Goal: Task Accomplishment & Management: Use online tool/utility

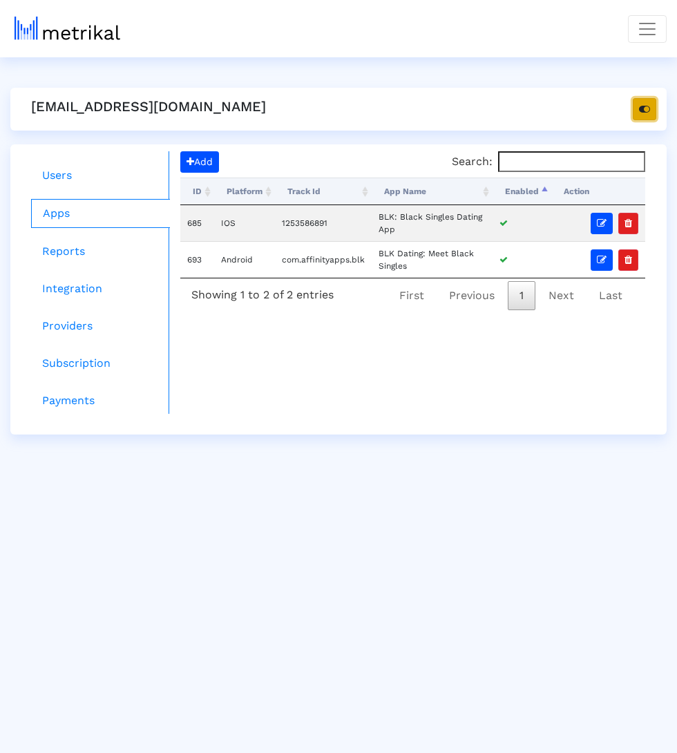
click at [646, 106] on icon "button" at bounding box center [644, 109] width 11 height 10
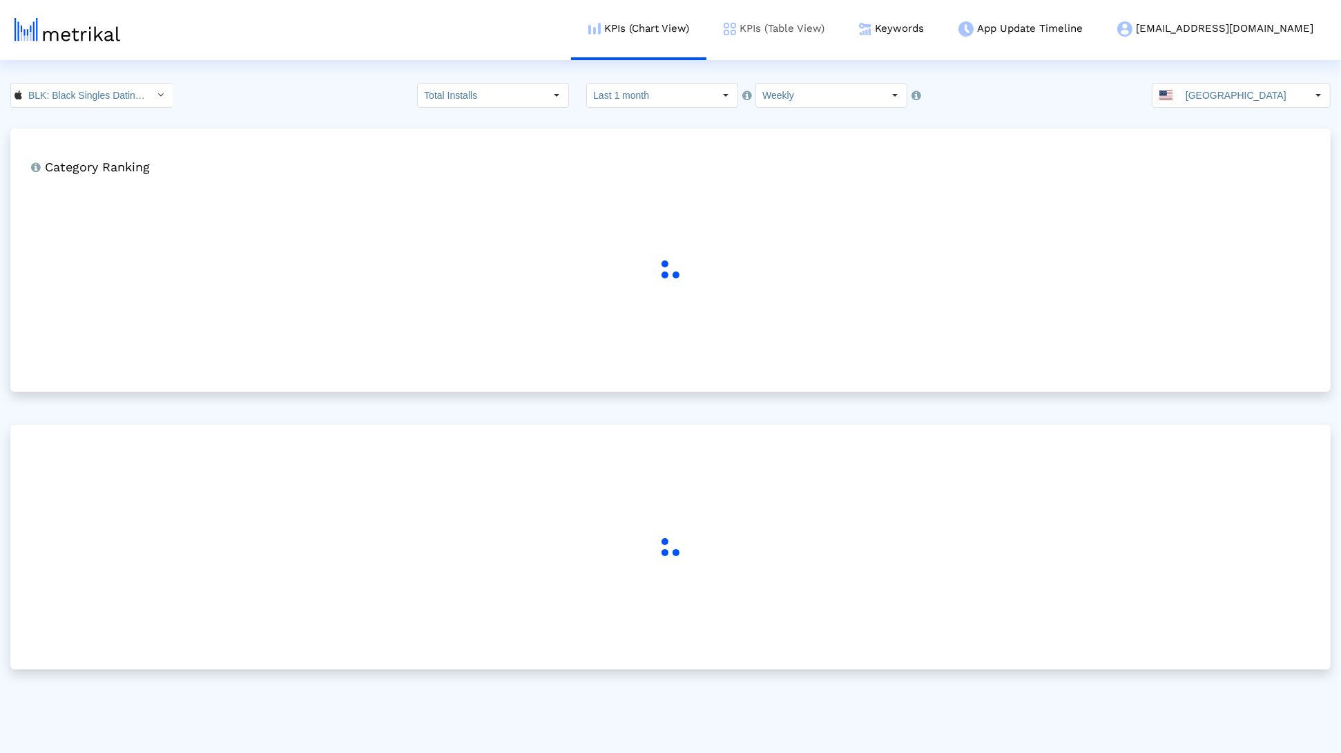
click at [842, 54] on link "KPIs (Table View)" at bounding box center [773, 28] width 135 height 57
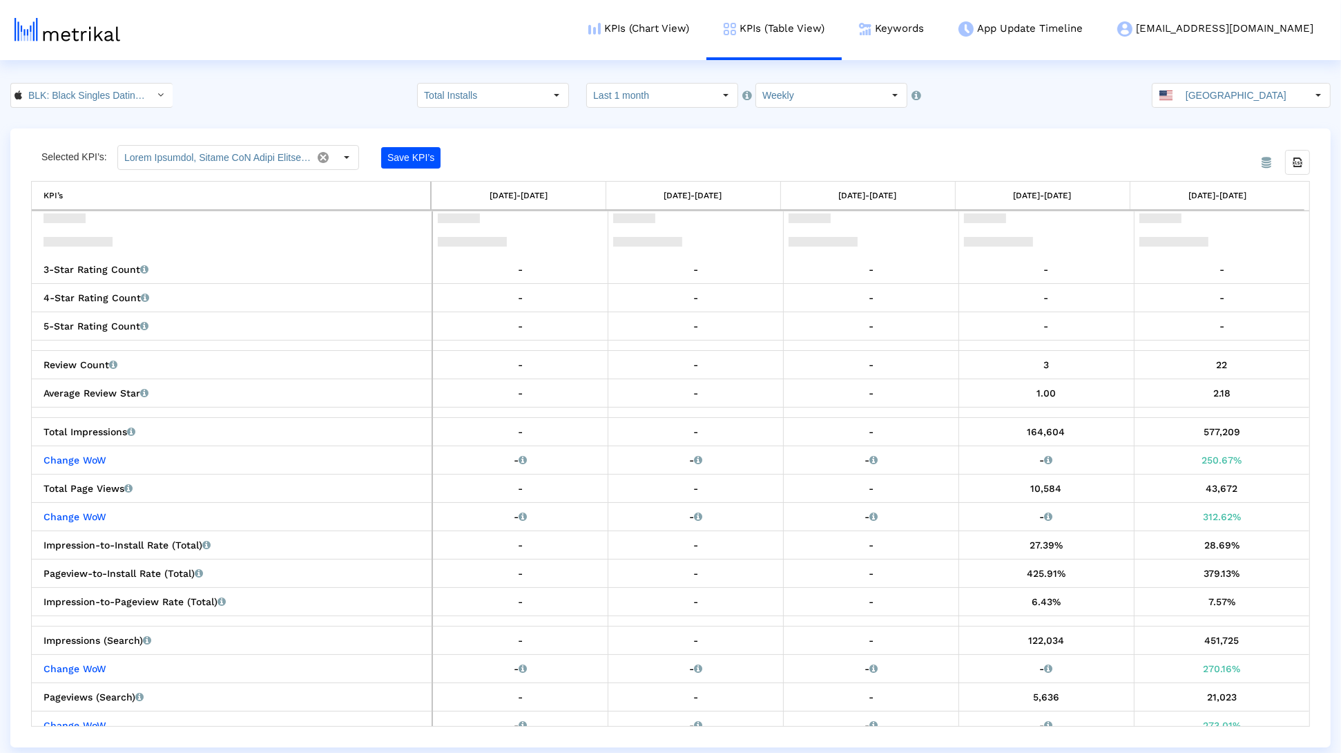
scroll to position [1728, 0]
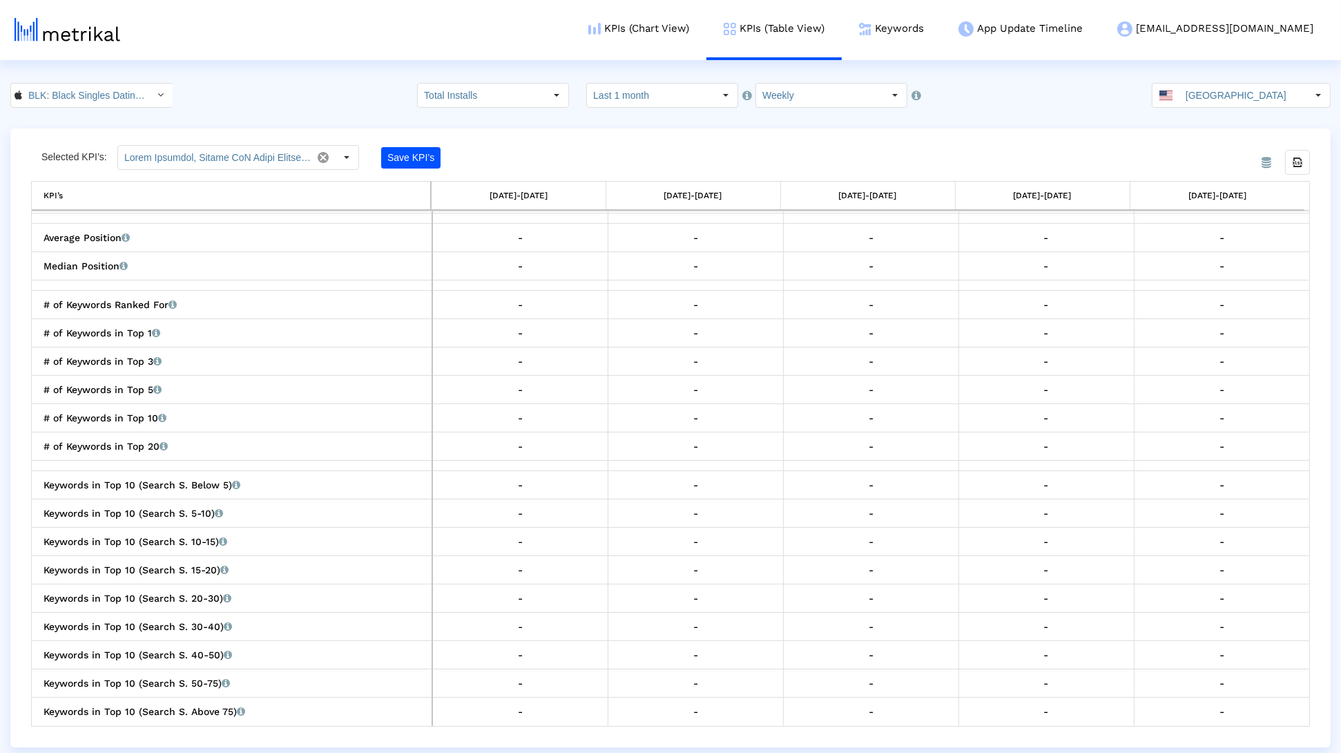
click at [52, 107] on dx-select-box "BLK: Black Singles Dating App < 1253586891 >" at bounding box center [91, 95] width 162 height 25
click at [51, 101] on input "BLK: Black Singles Dating App < 1253586891 >" at bounding box center [84, 95] width 124 height 23
click at [52, 146] on div "BLK Dating: Meet Black Singles <com.affinityapps.blk>" at bounding box center [86, 142] width 137 height 13
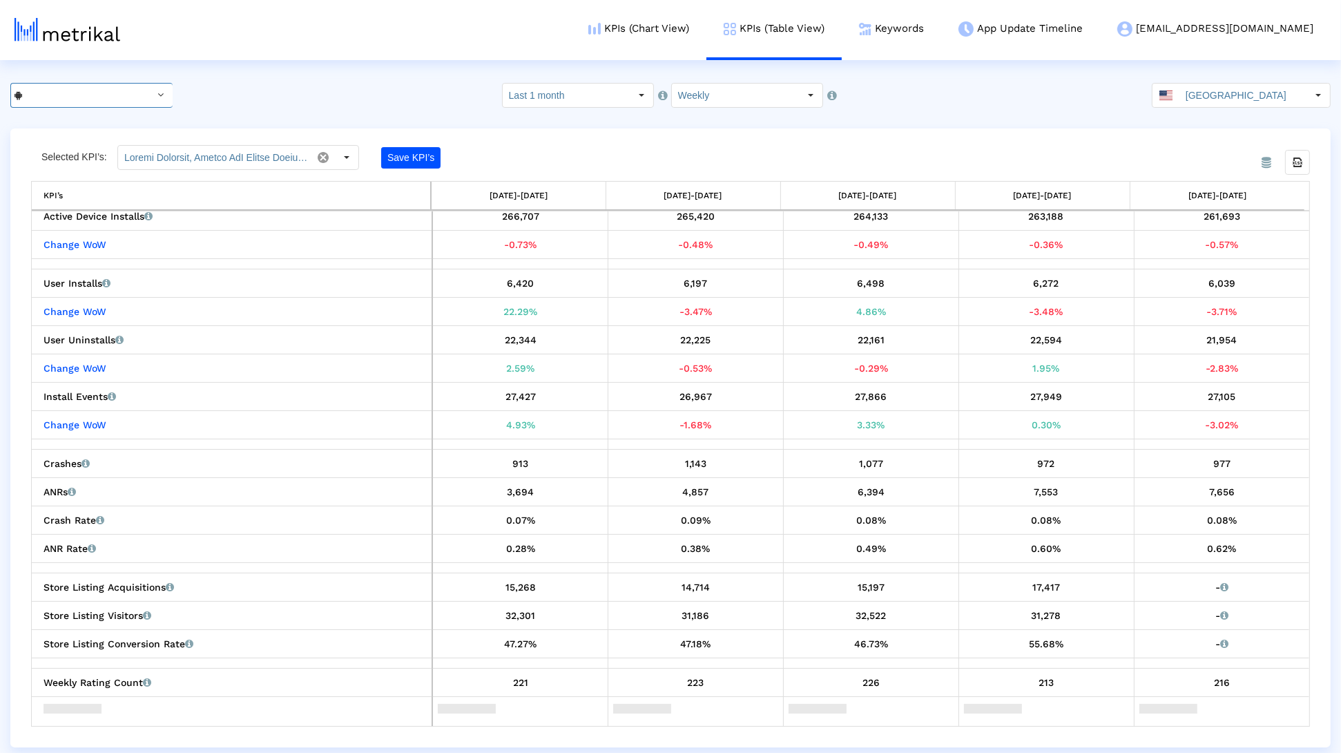
scroll to position [0, 0]
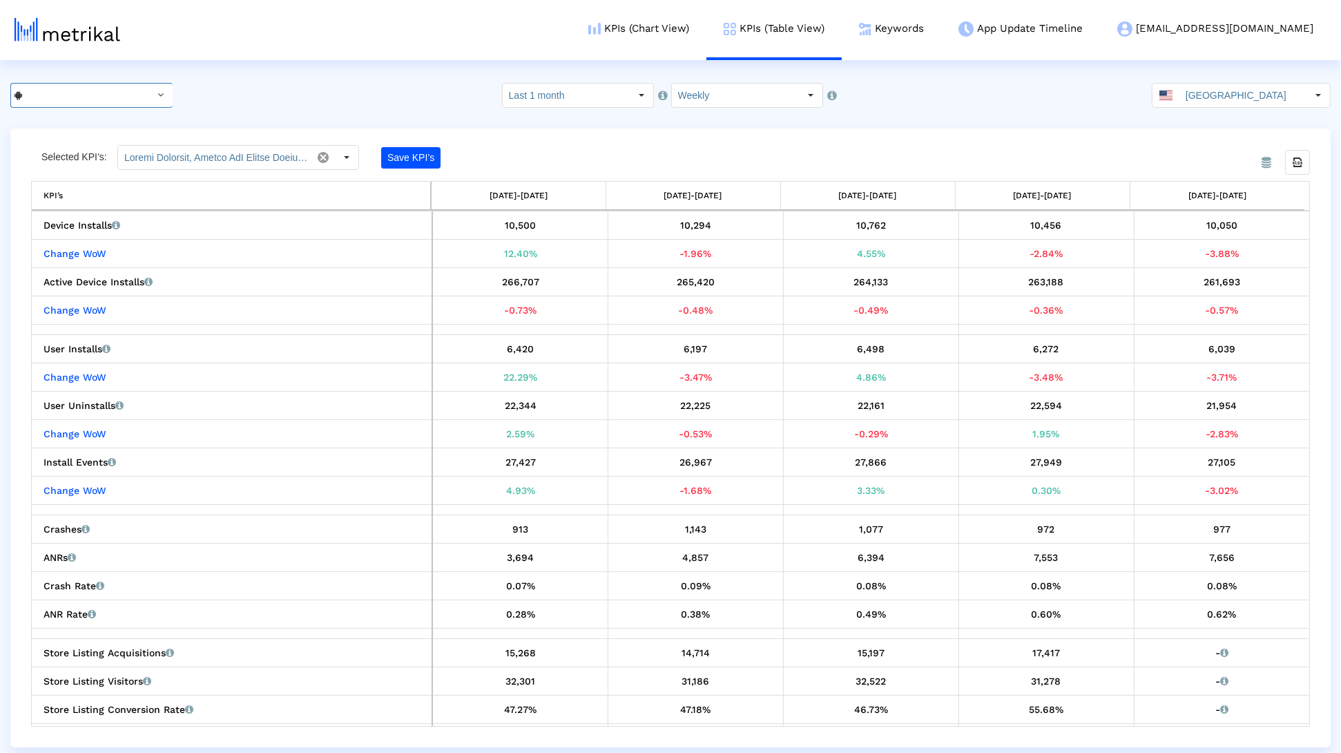
click at [105, 100] on input "BLK Dating: Meet Black Singles < com.affinityapps.blk >" at bounding box center [84, 95] width 124 height 23
click at [93, 120] on div "BLK: Black Singles Dating App <1253586891>" at bounding box center [86, 119] width 137 height 13
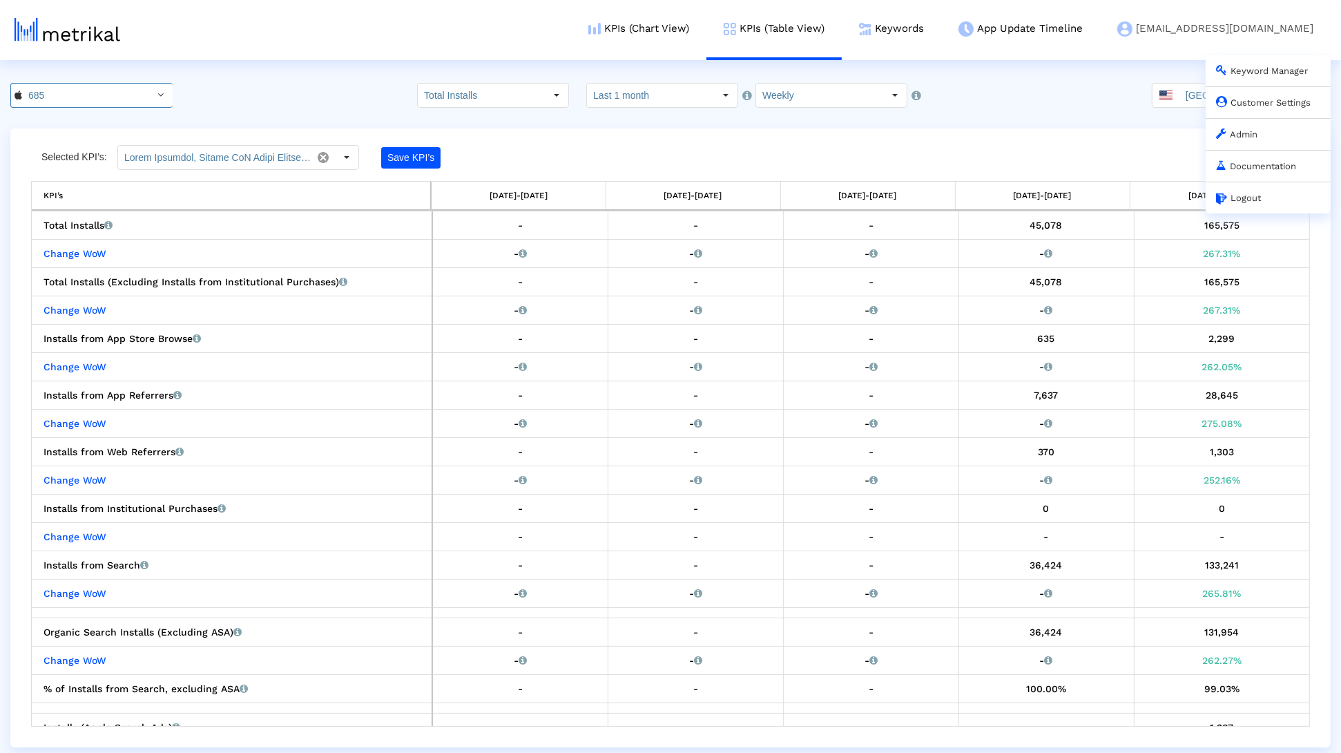
click at [1268, 106] on link "Customer Settings" at bounding box center [1263, 102] width 95 height 10
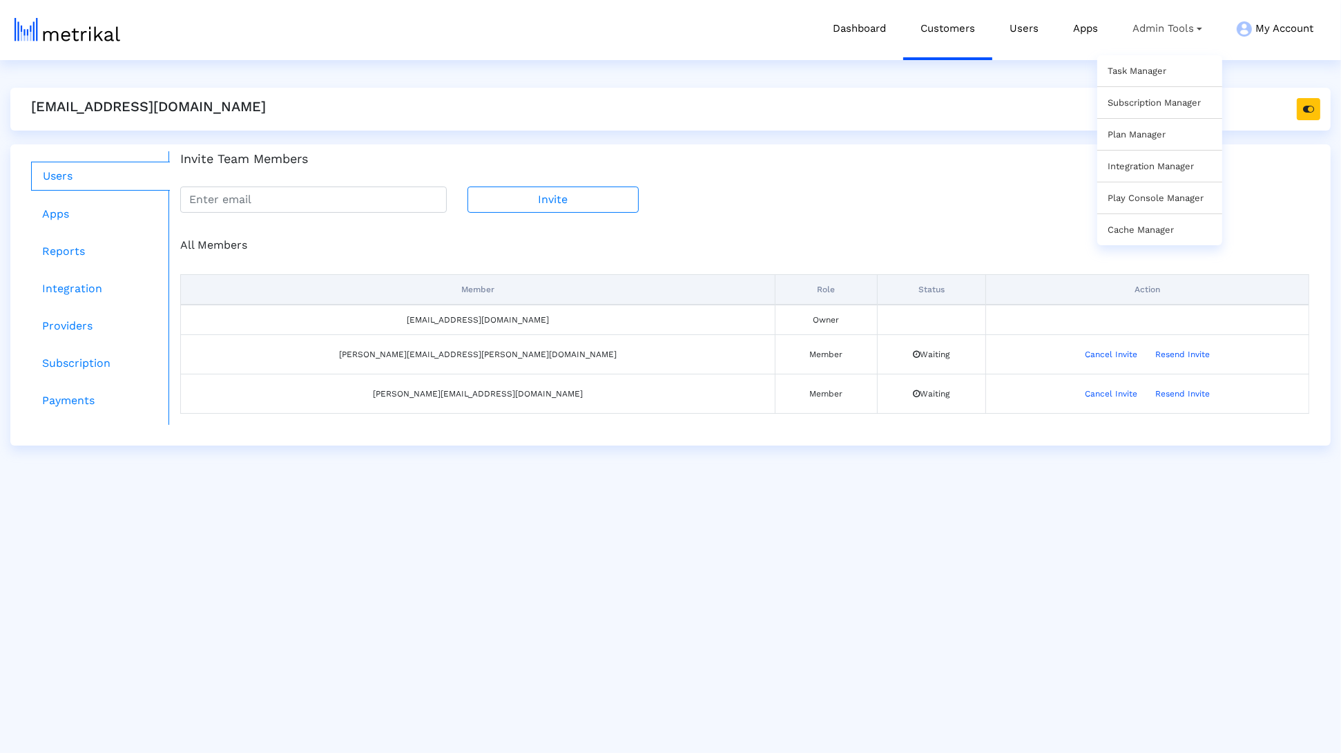
click at [1119, 75] on link "Task Manager" at bounding box center [1136, 71] width 59 height 10
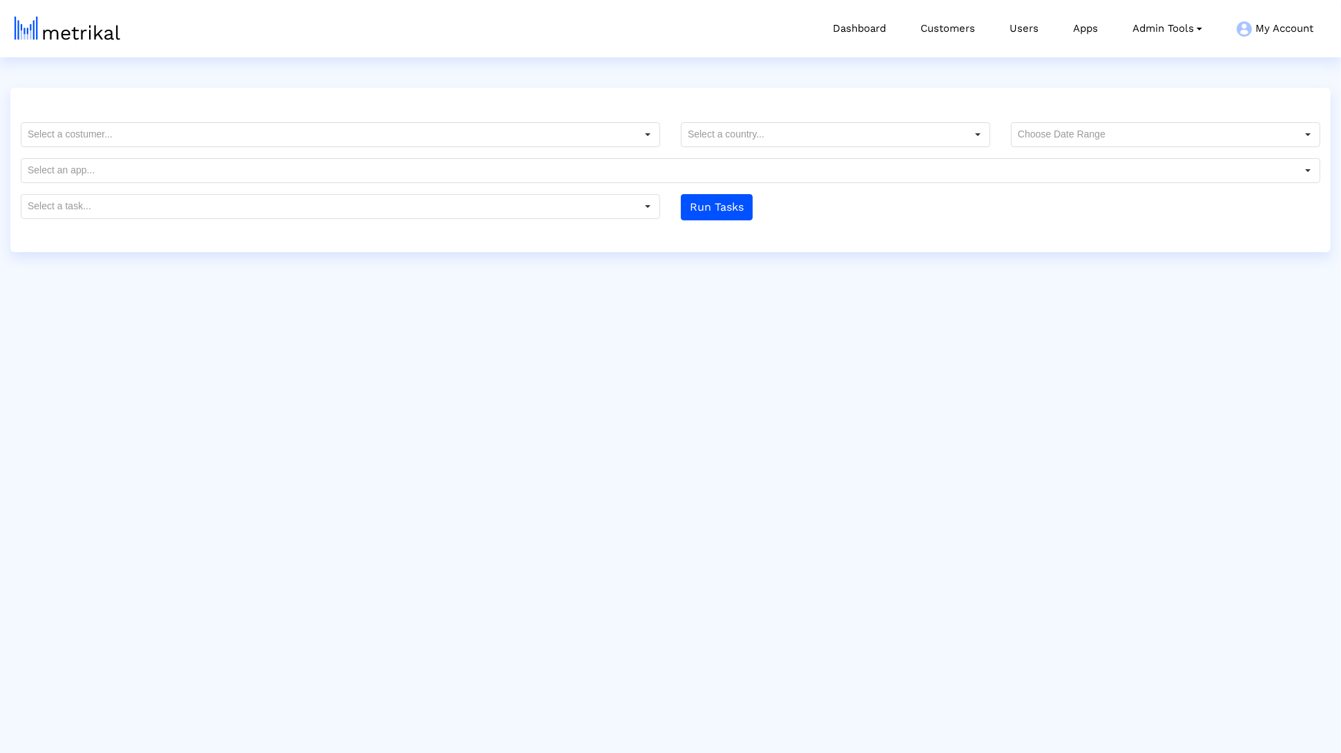
click at [529, 124] on input "text" at bounding box center [328, 134] width 614 height 23
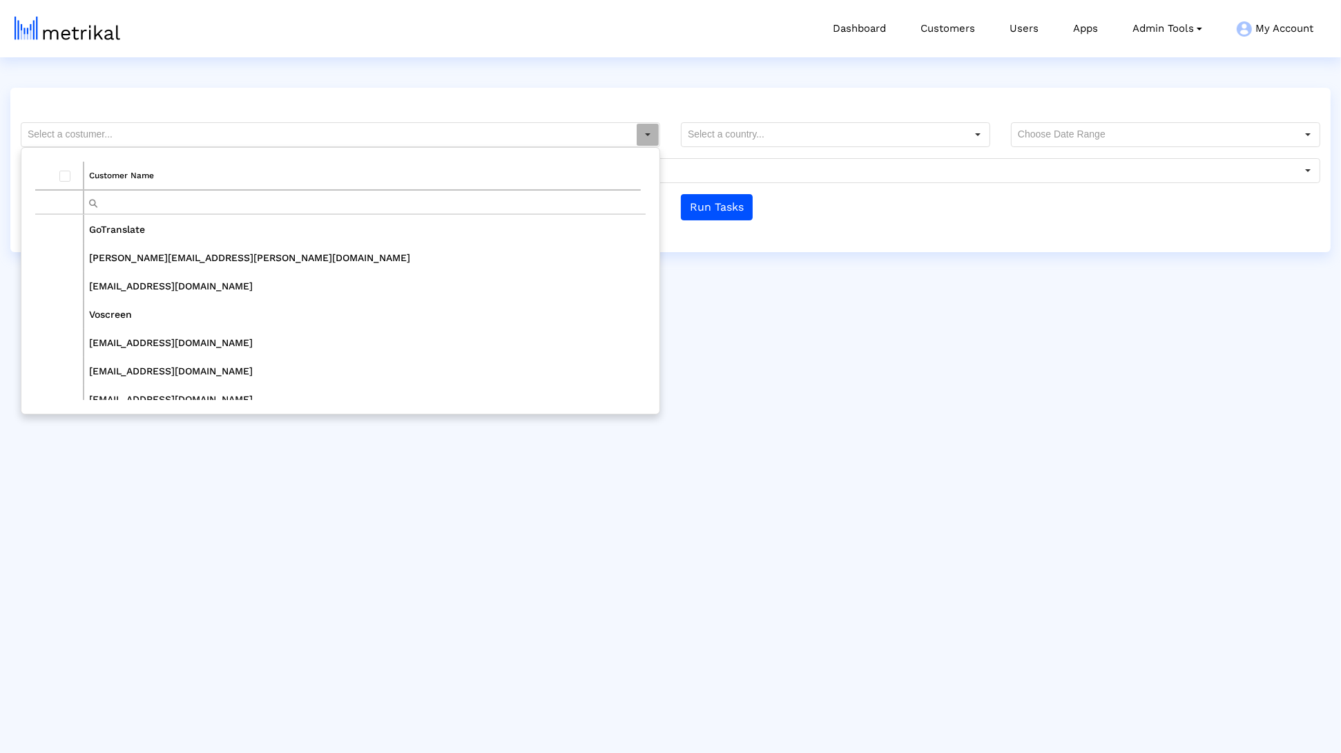
click at [190, 201] on input "Filter cell" at bounding box center [362, 202] width 556 height 23
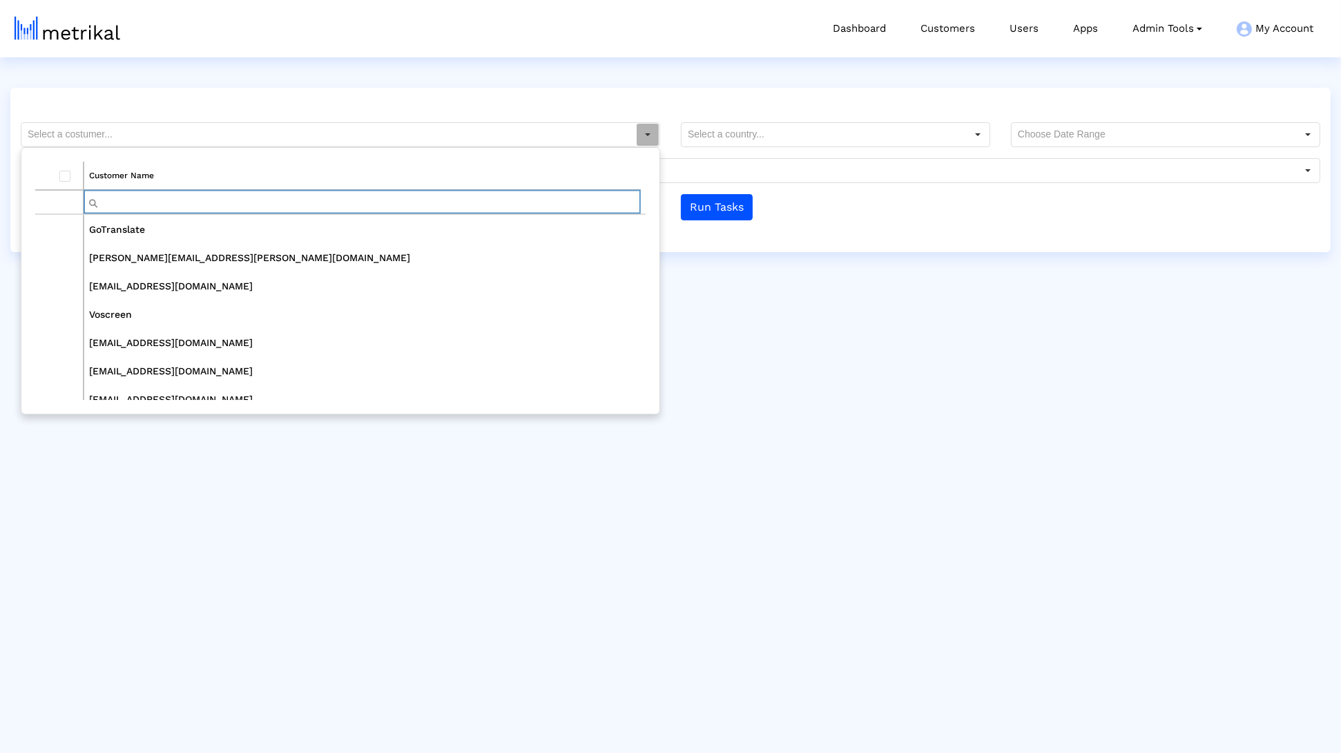
type input "v"
type input "blk"
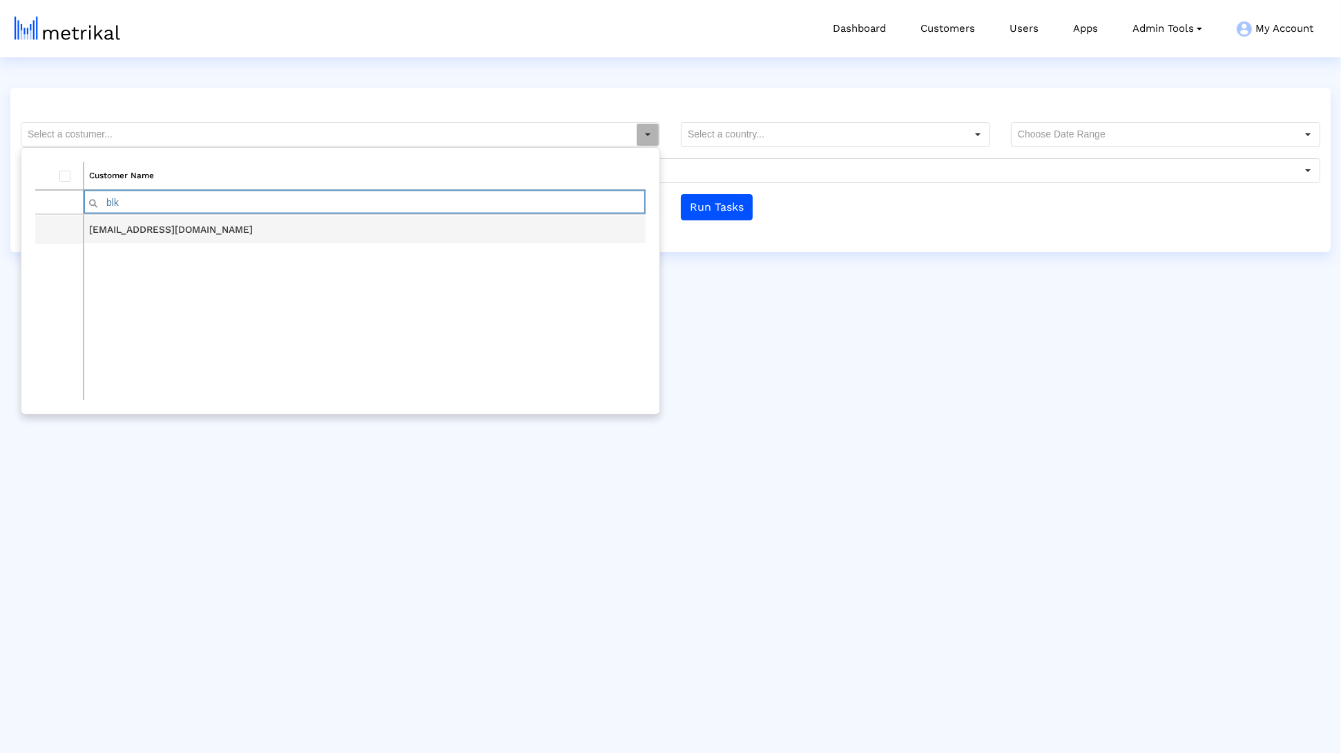
click at [167, 229] on td "[EMAIL_ADDRESS][DOMAIN_NAME]" at bounding box center [365, 229] width 562 height 28
type input "[EMAIL_ADDRESS][DOMAIN_NAME]"
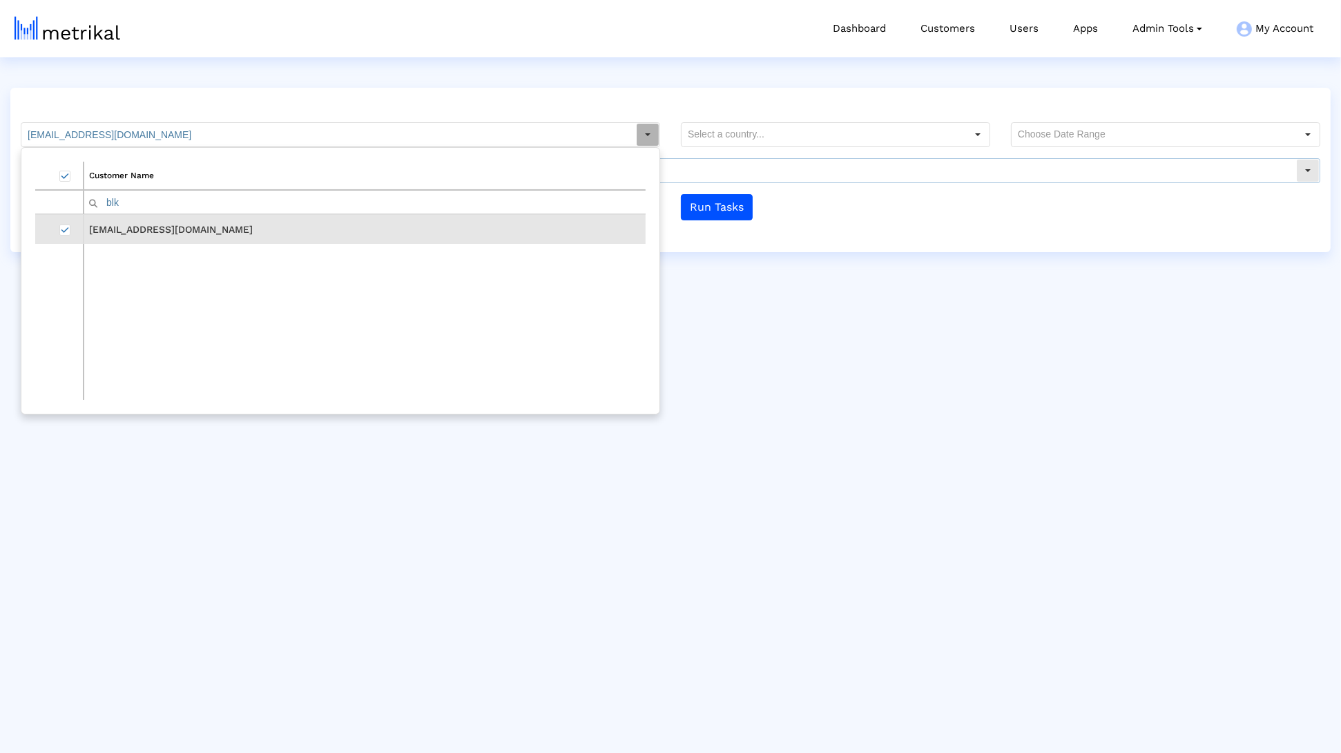
click at [1011, 134] on input "text" at bounding box center [1153, 134] width 284 height 23
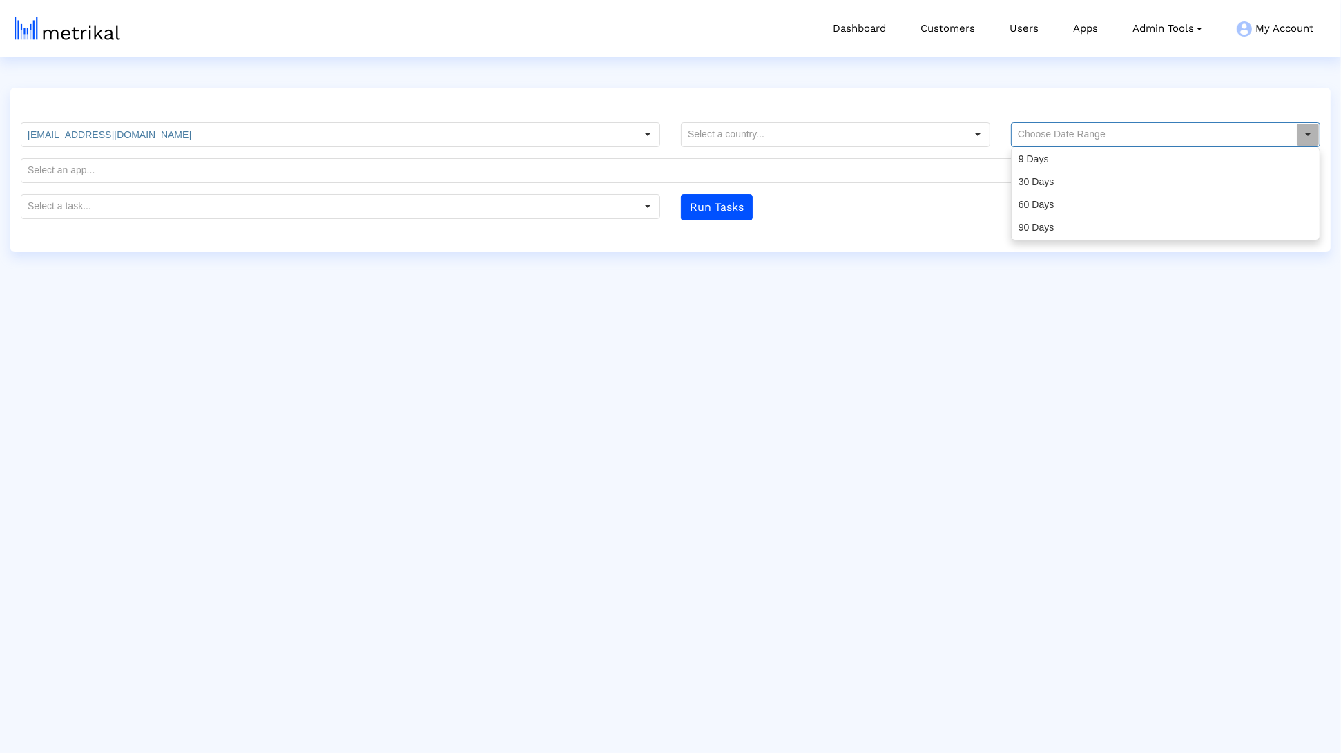
click at [1026, 233] on div "90 Days" at bounding box center [1165, 227] width 307 height 23
type input "90 Days"
click at [535, 217] on input "text" at bounding box center [328, 206] width 614 height 23
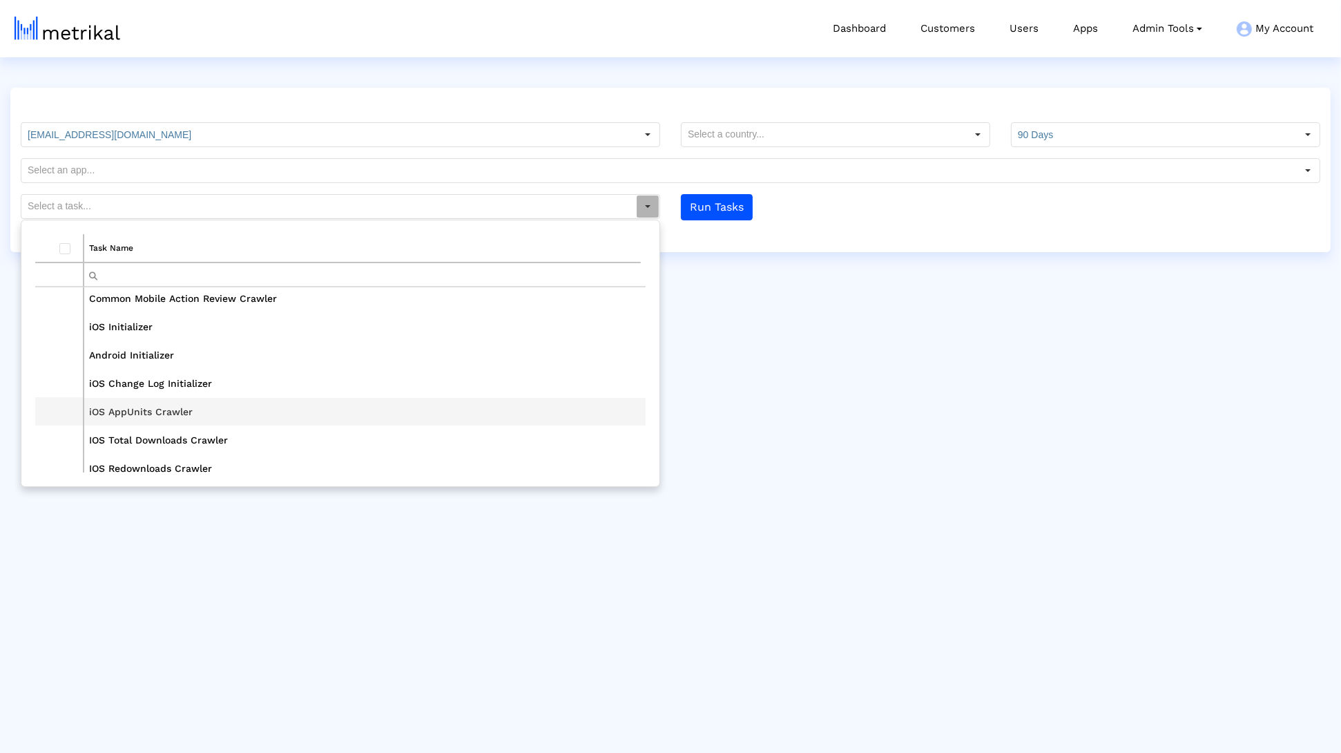
scroll to position [325, 0]
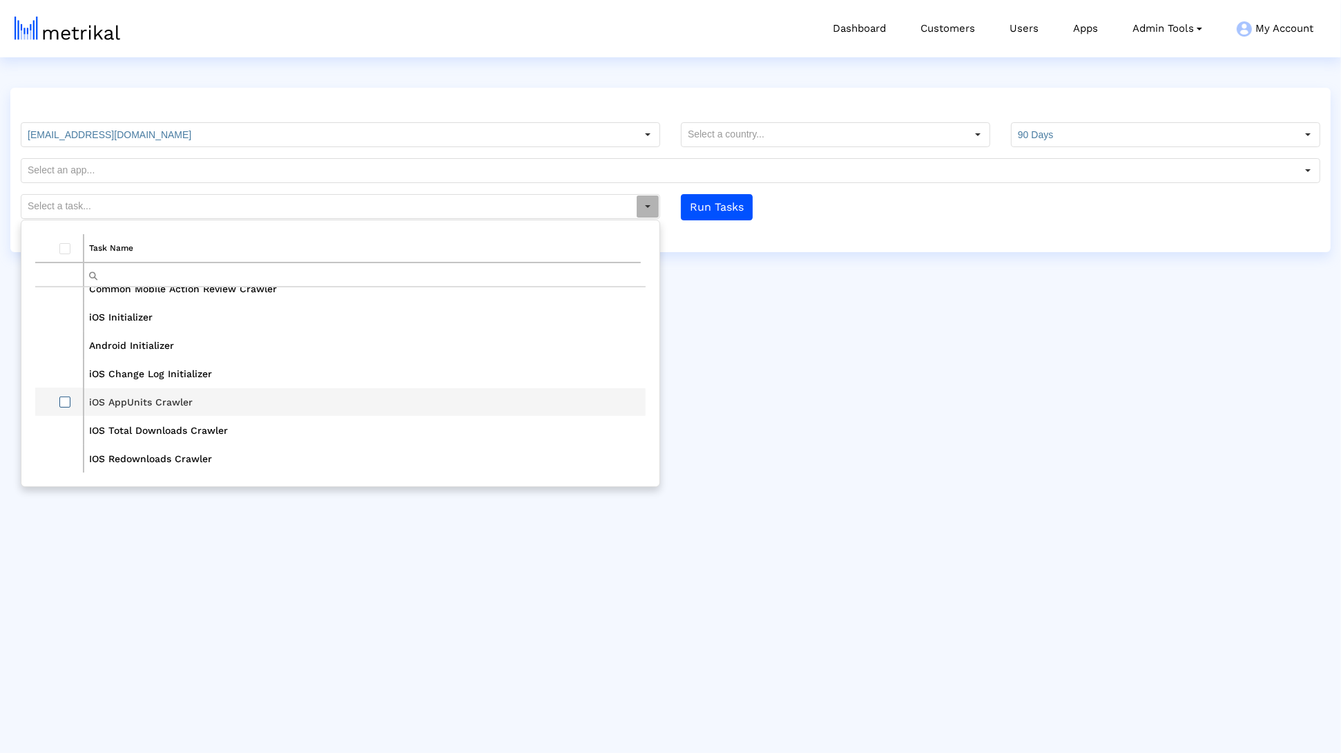
drag, startPoint x: 64, startPoint y: 398, endPoint x: 67, endPoint y: 405, distance: 7.7
click at [64, 398] on span "Select row" at bounding box center [64, 401] width 11 height 11
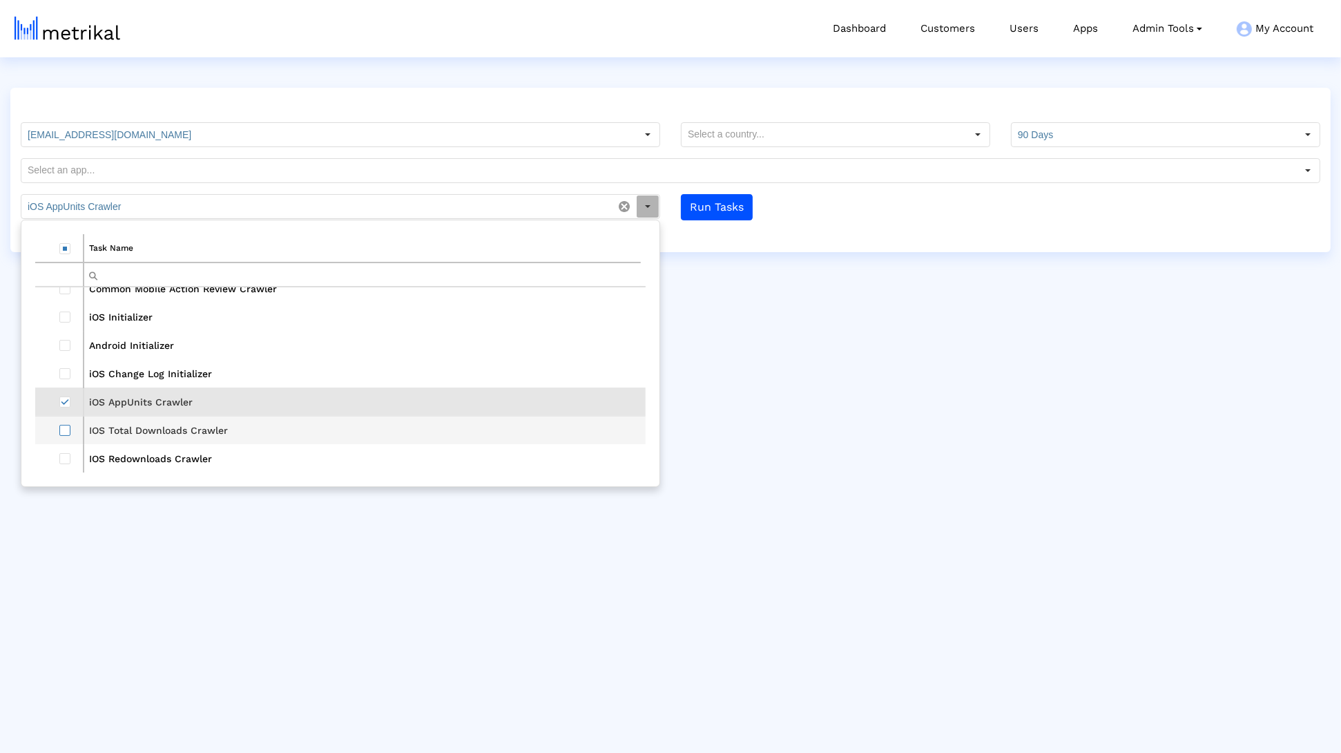
click at [64, 426] on span "Select row" at bounding box center [64, 430] width 11 height 11
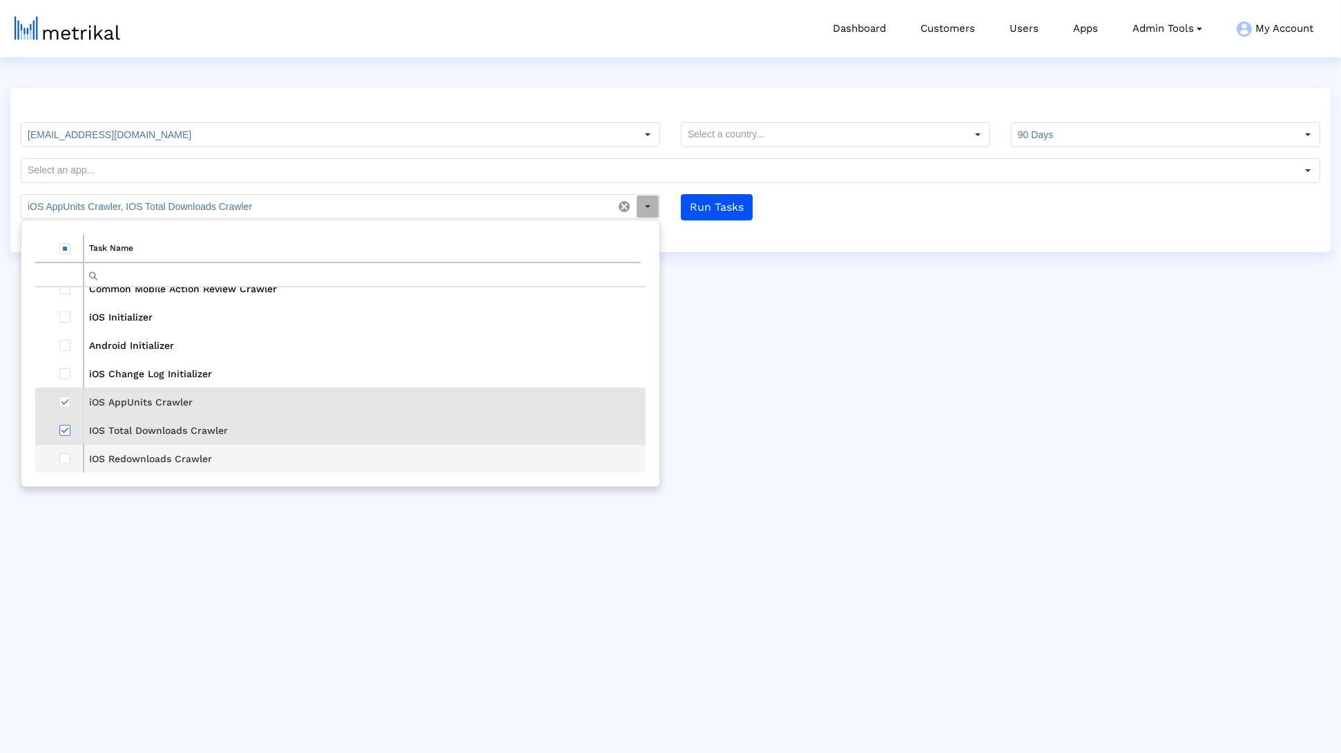
click at [69, 457] on span "Select row" at bounding box center [64, 458] width 11 height 11
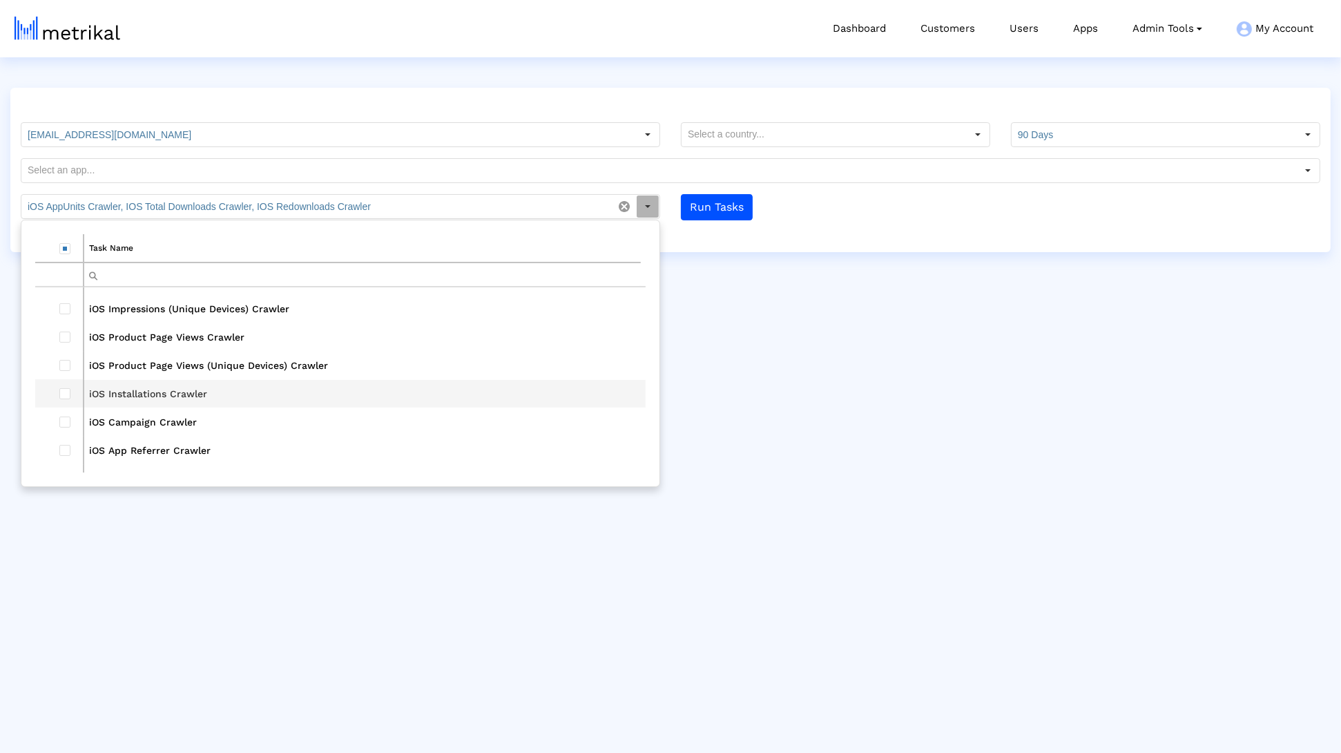
scroll to position [523, 0]
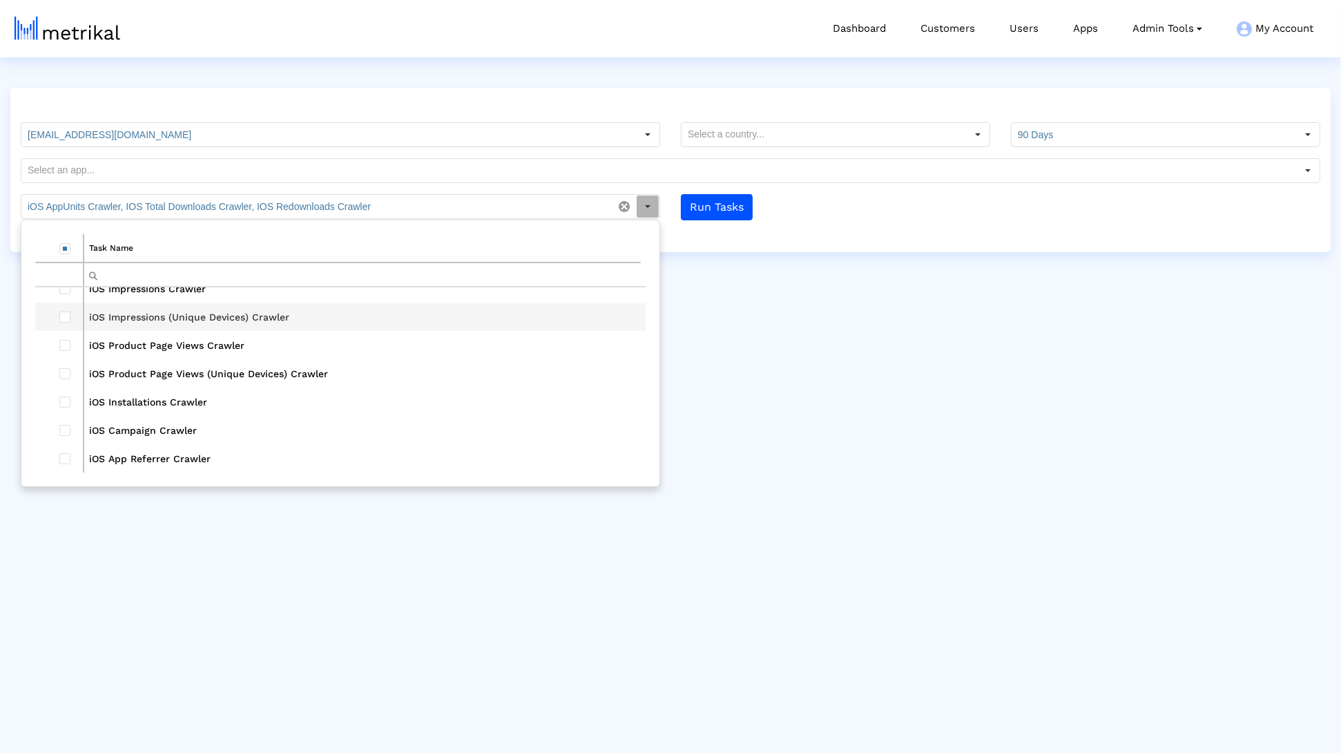
click at [79, 318] on td "Data grid" at bounding box center [59, 316] width 48 height 28
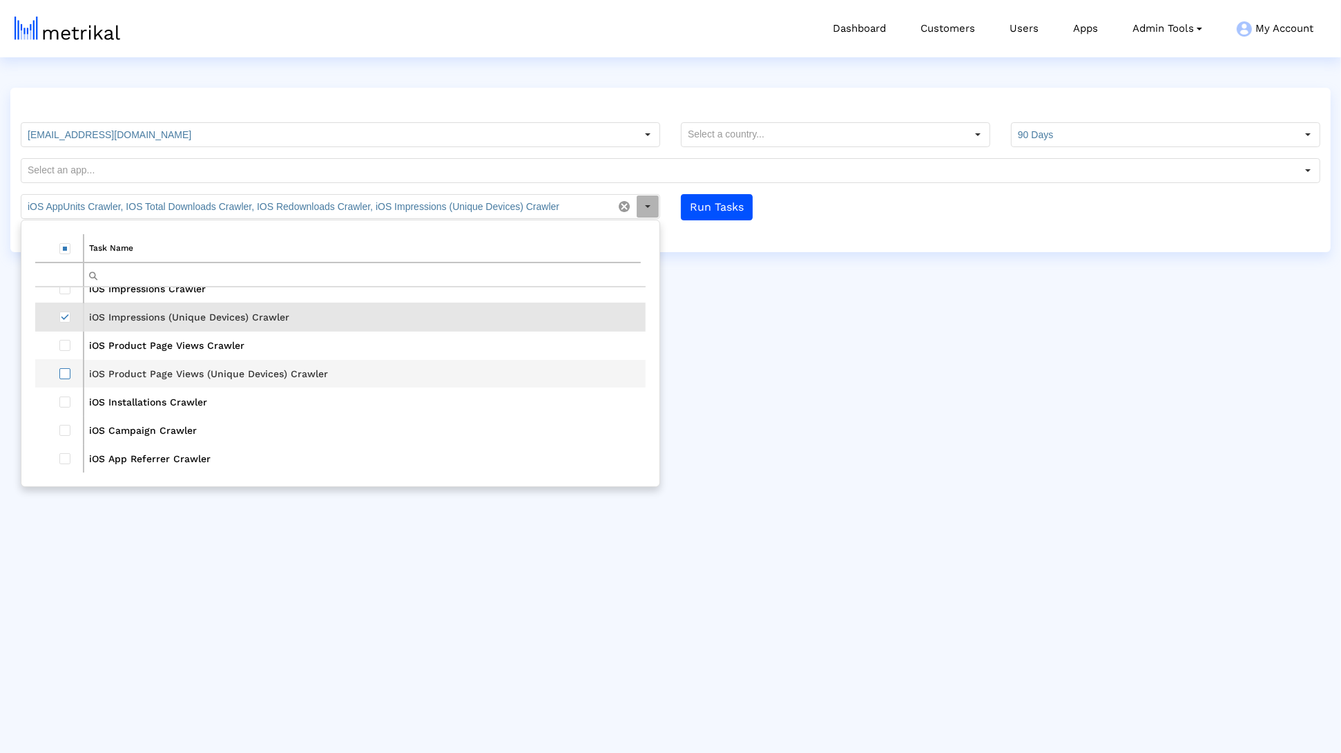
click at [69, 374] on span "Select row" at bounding box center [64, 373] width 11 height 11
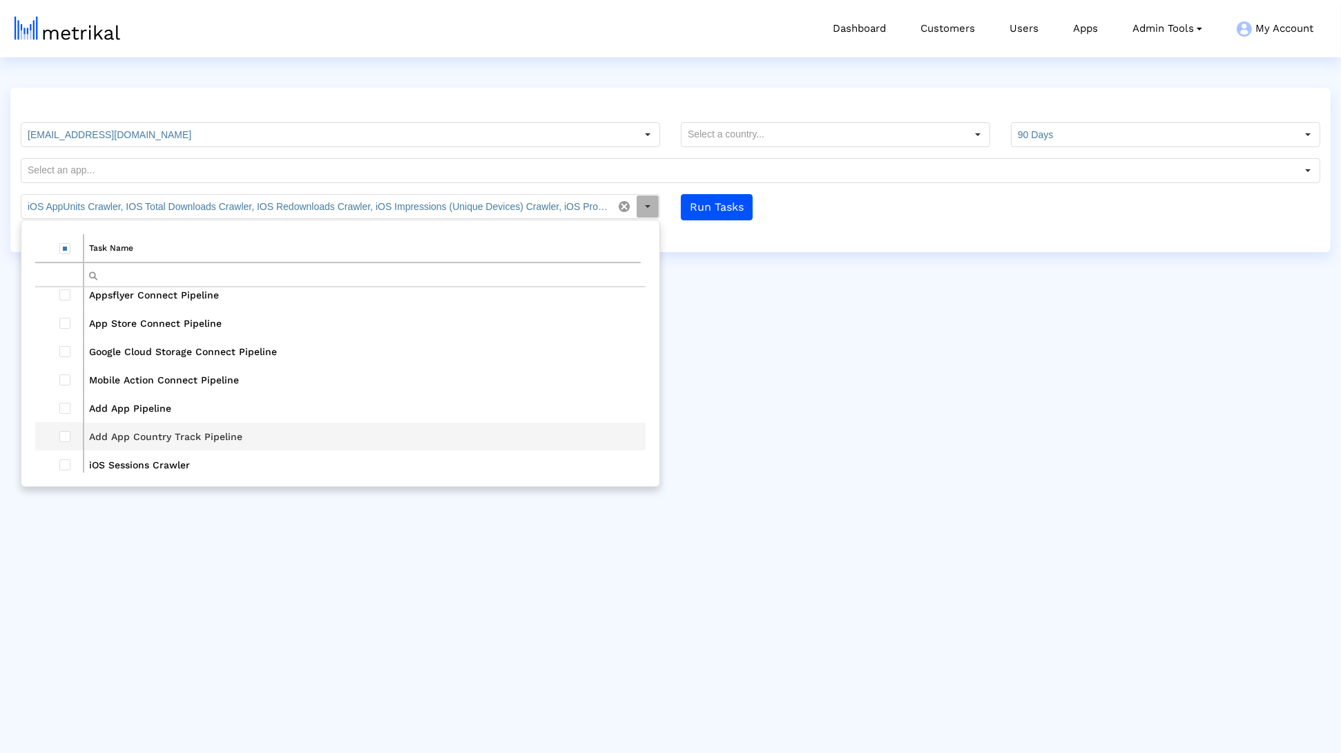
scroll to position [836, 0]
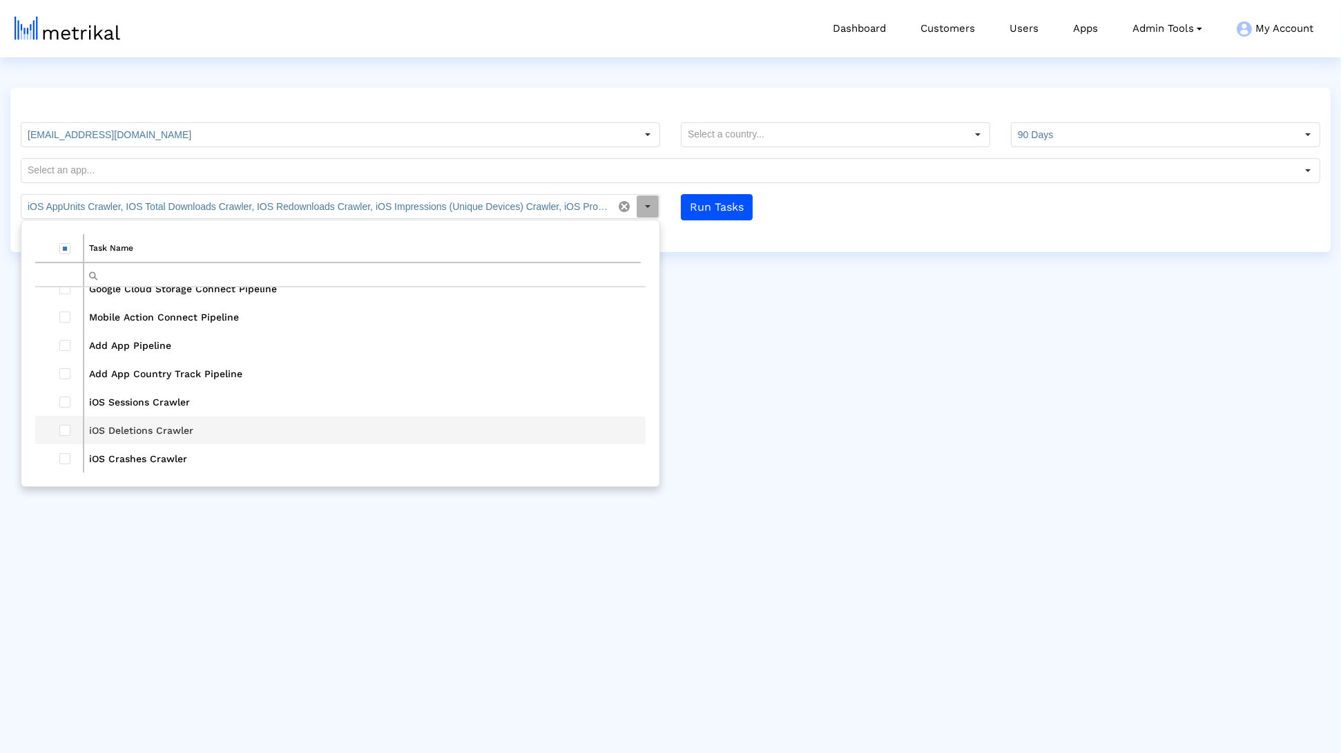
click at [72, 425] on td "Data grid" at bounding box center [59, 430] width 48 height 28
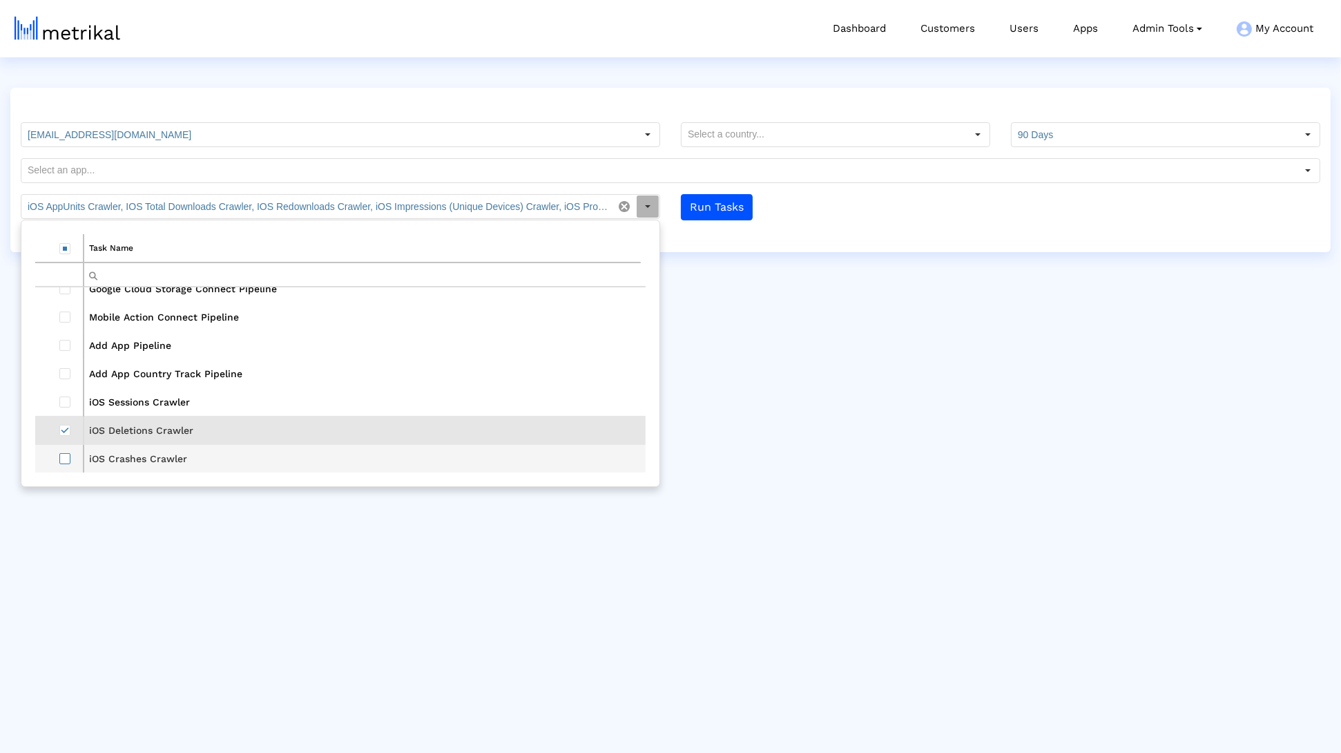
click at [70, 459] on span "Select row" at bounding box center [64, 458] width 11 height 11
type input "iOS AppUnits Crawler, IOS Total Downloads Crawler, IOS Redownloads Crawler, iOS…"
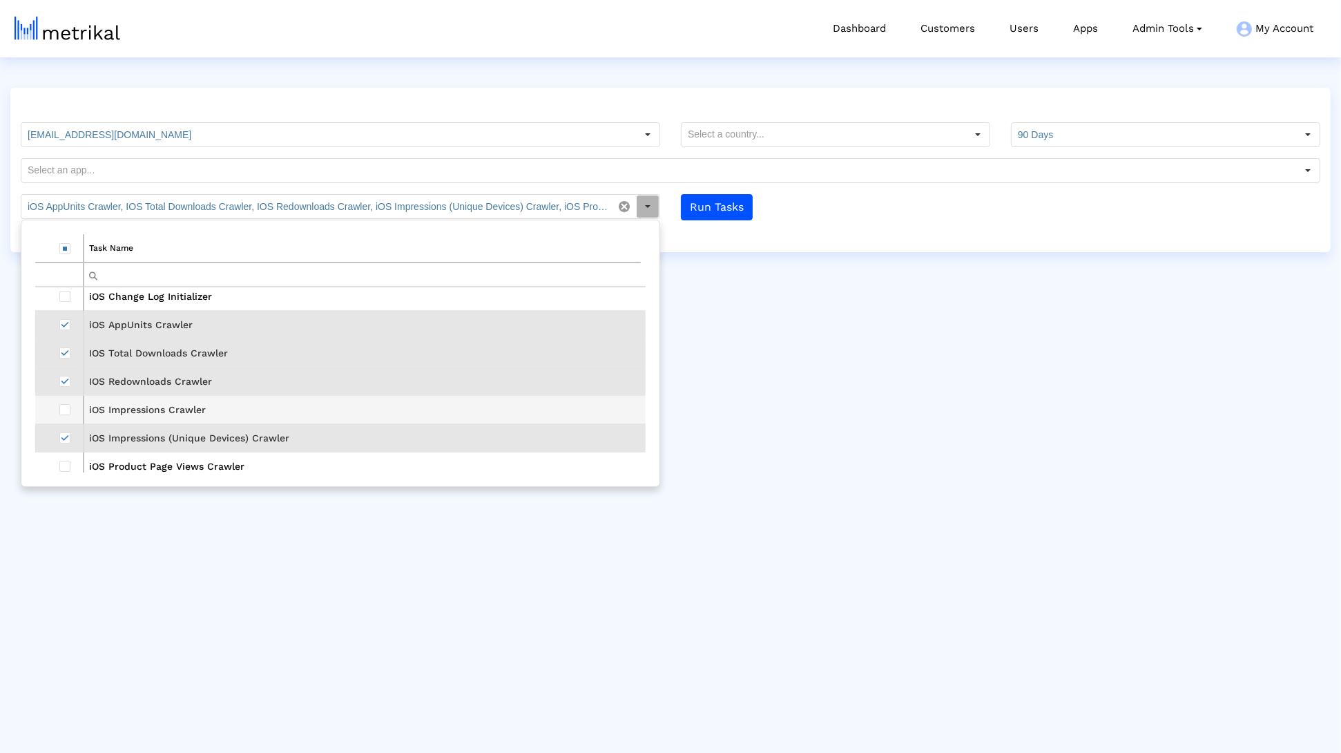
scroll to position [389, 0]
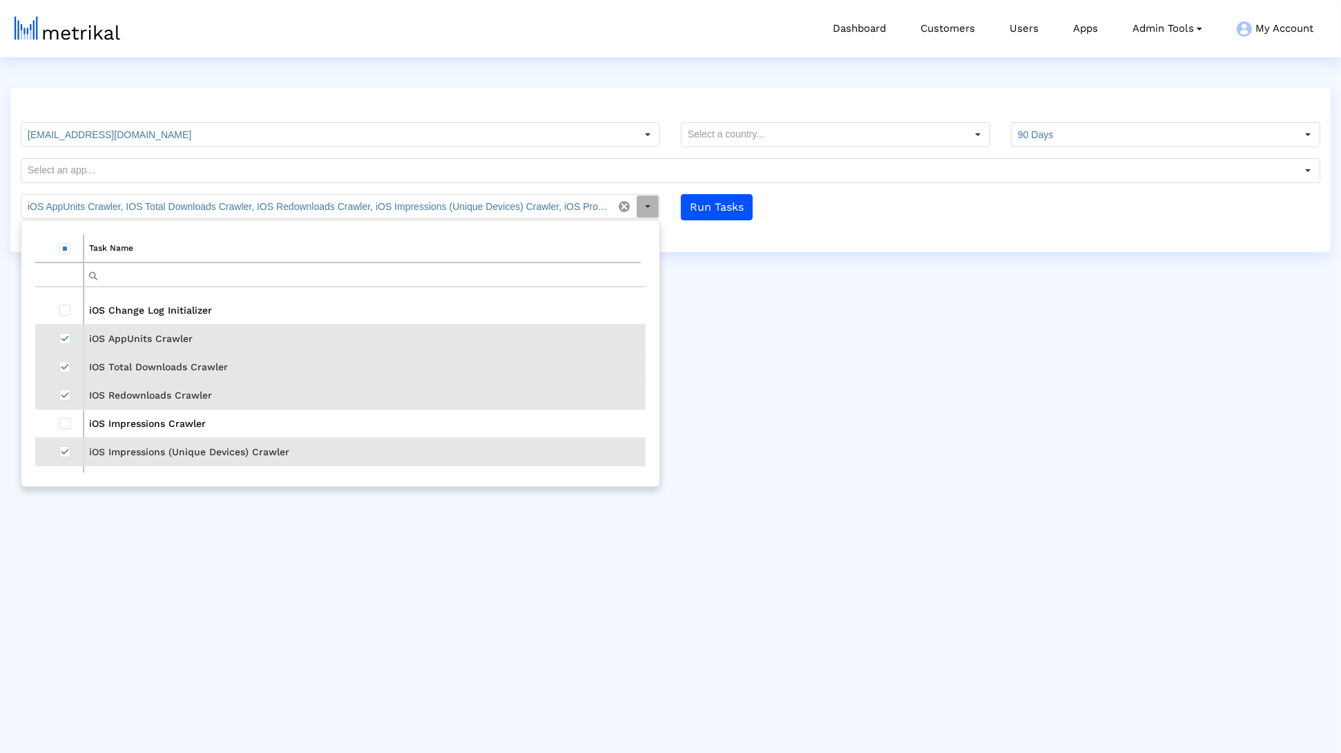
click at [762, 252] on html "Dashboard Customers Users Apps Admin Tools Task Manager Subscription Manager Pl…" at bounding box center [670, 126] width 1341 height 252
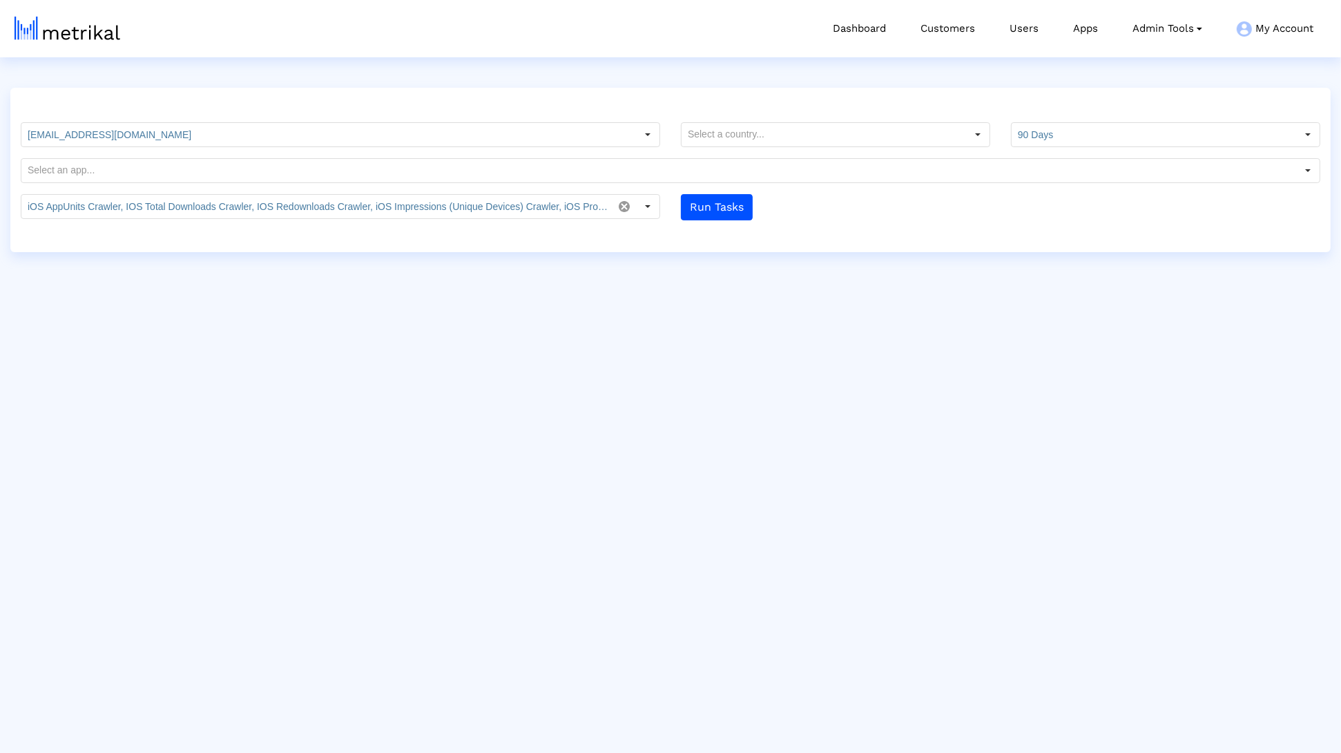
click at [525, 173] on input "text" at bounding box center [658, 170] width 1275 height 23
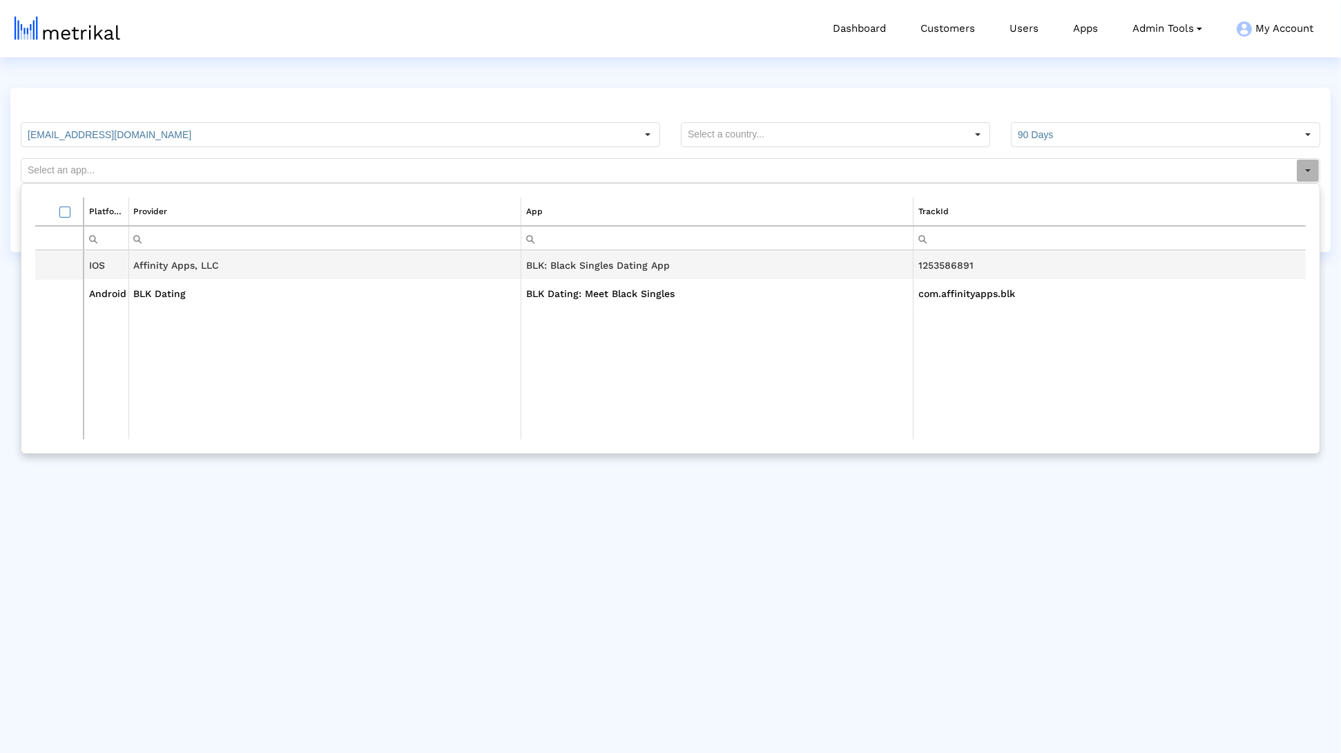
click at [122, 259] on div "IOS" at bounding box center [106, 265] width 35 height 18
type input "BLK: Black Singles Dating App <1253586891>"
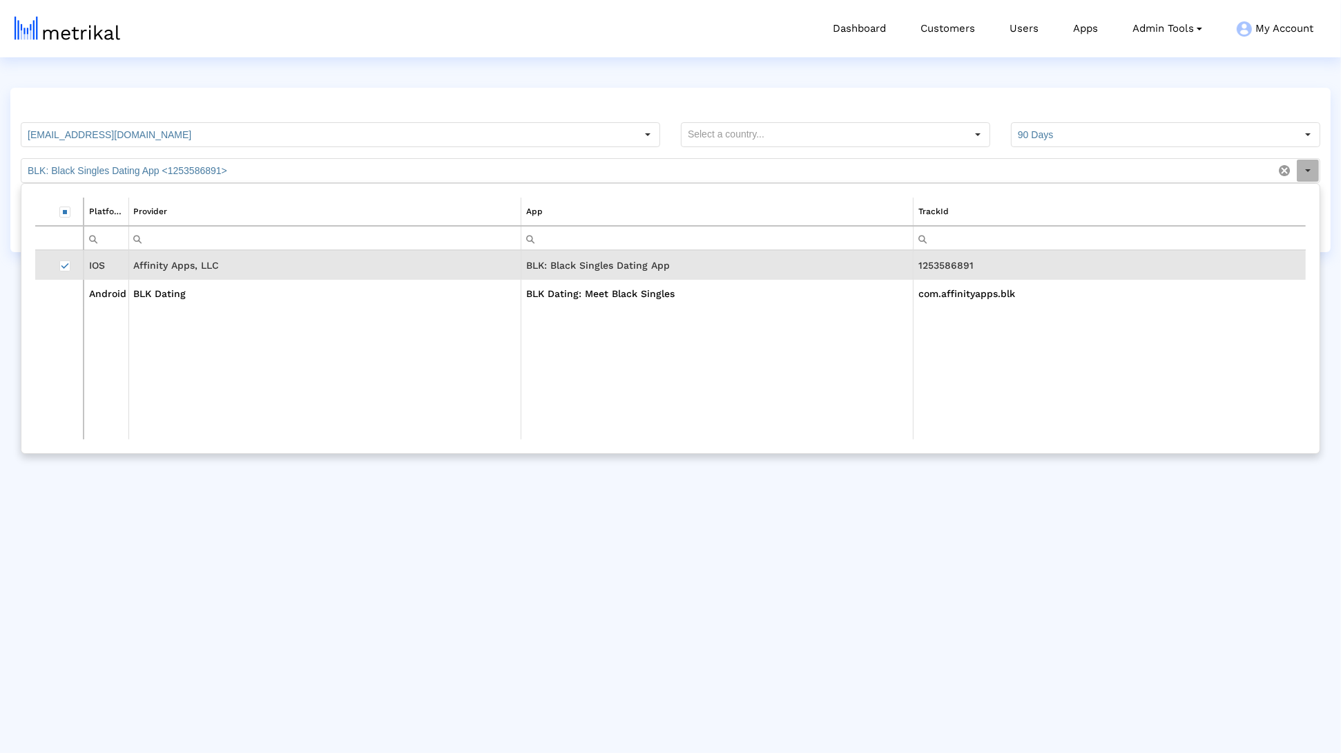
click at [619, 252] on html "Dashboard Customers Users Apps Admin Tools Task Manager Subscription Manager Pl…" at bounding box center [670, 126] width 1341 height 252
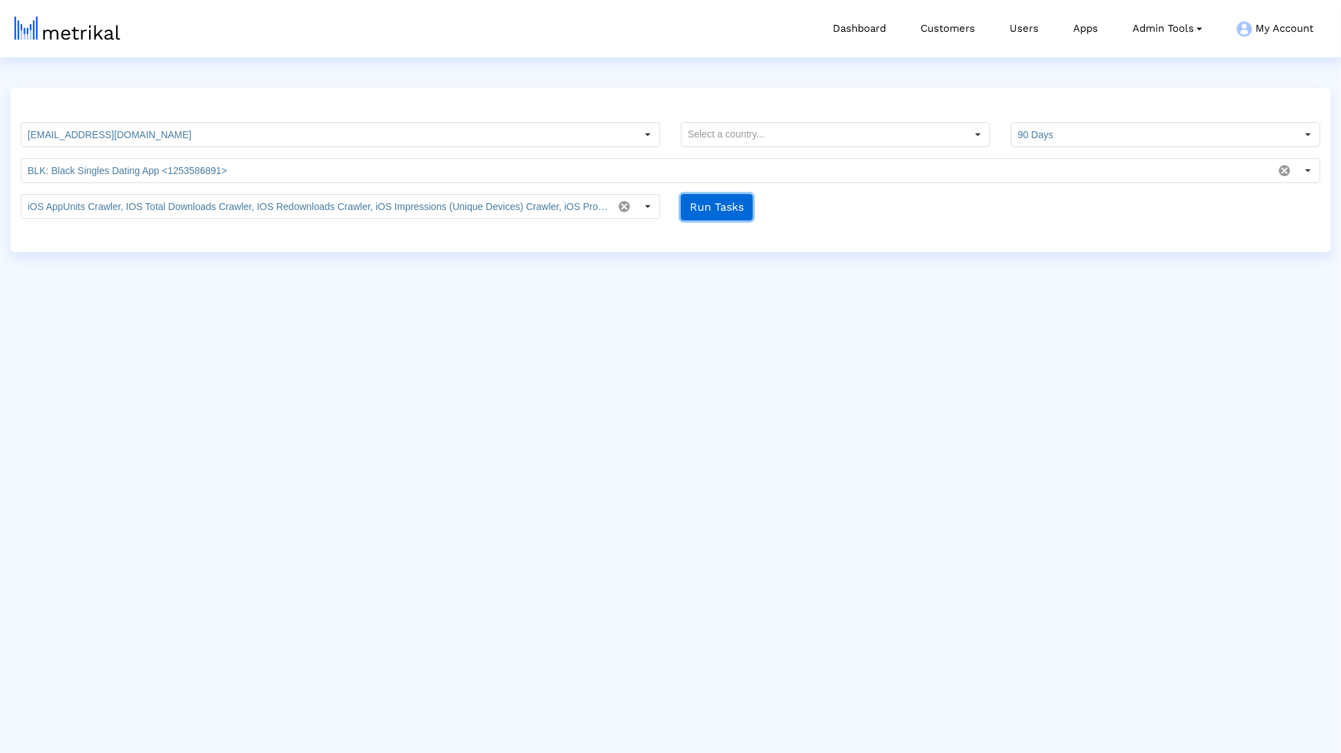
click at [719, 213] on button "Run Tasks" at bounding box center [717, 207] width 72 height 26
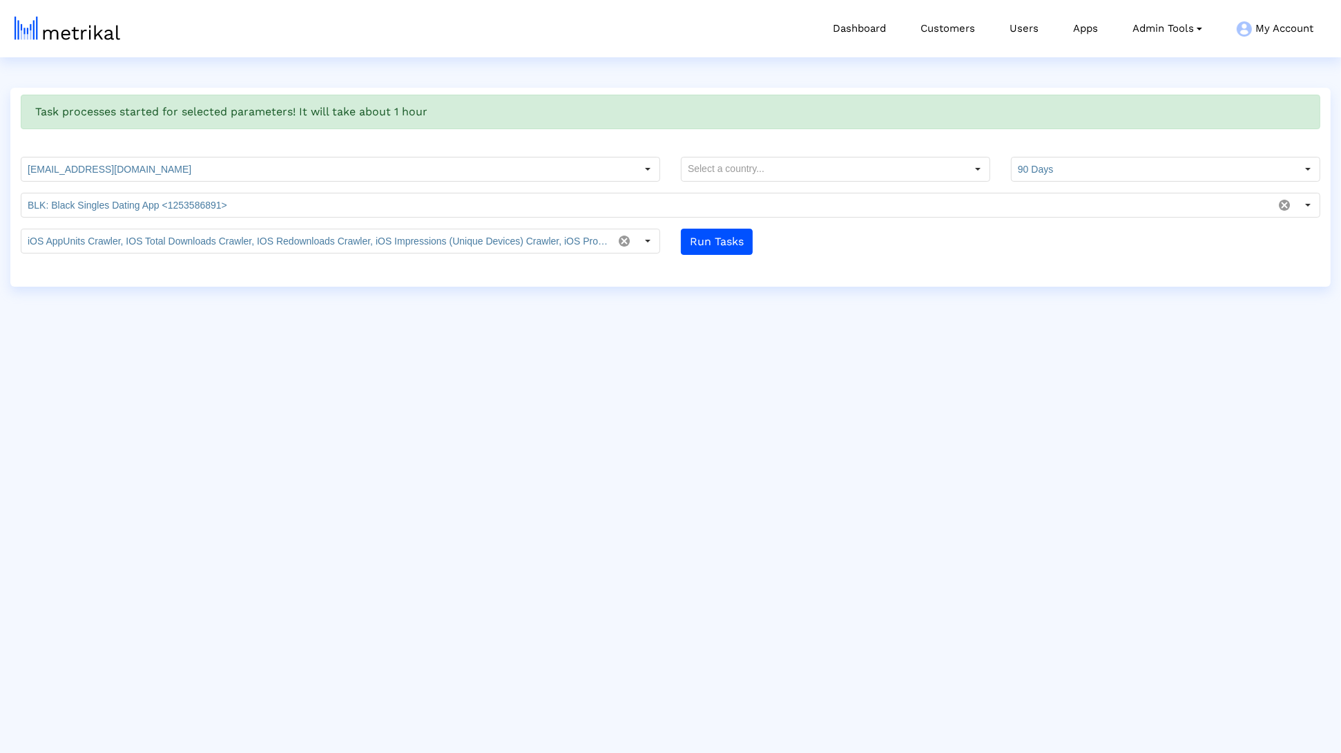
click at [625, 287] on html "Dashboard Customers Users Apps Admin Tools Task Manager Subscription Manager Pl…" at bounding box center [670, 143] width 1341 height 287
